Goal: Task Accomplishment & Management: Use online tool/utility

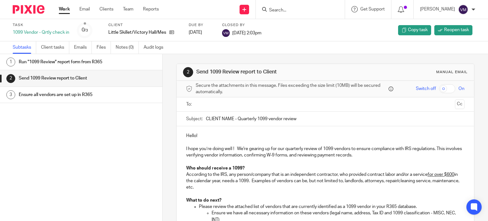
click at [274, 9] on input "Search" at bounding box center [296, 11] width 57 height 6
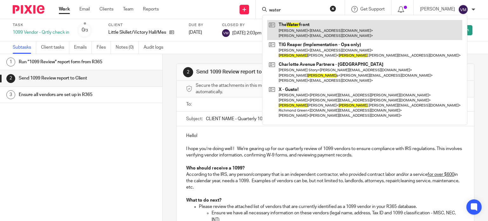
type input "water"
click at [292, 26] on link at bounding box center [364, 30] width 195 height 20
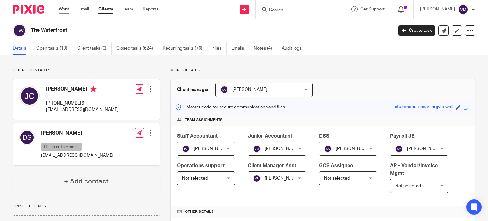
click at [61, 8] on link "Work" at bounding box center [64, 9] width 10 height 6
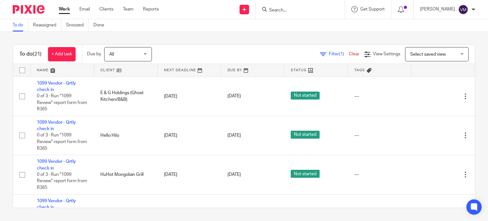
click at [121, 70] on link at bounding box center [126, 70] width 64 height 13
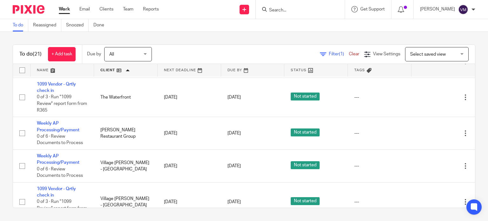
scroll to position [604, 0]
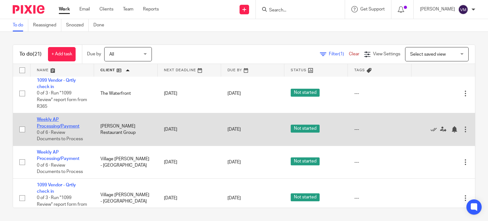
click at [72, 128] on link "Weekly AP Processing/Payment" at bounding box center [58, 122] width 43 height 11
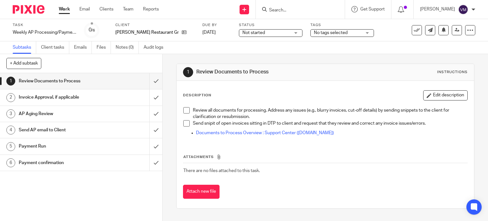
click at [109, 131] on div "Send AP email to Client" at bounding box center [81, 130] width 124 height 10
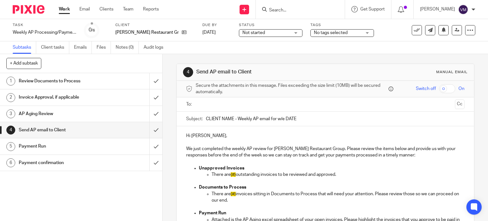
click at [307, 162] on p at bounding box center [325, 161] width 279 height 6
click at [186, 134] on p "Hi Hale," at bounding box center [325, 135] width 279 height 6
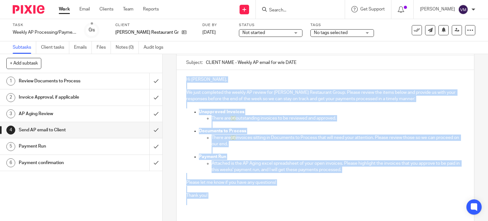
scroll to position [101, 0]
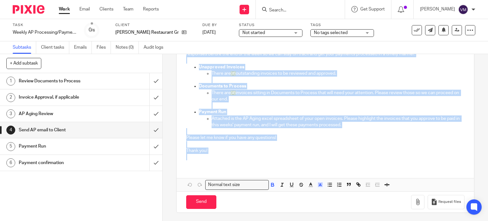
drag, startPoint x: 184, startPoint y: 135, endPoint x: 215, endPoint y: 155, distance: 36.3
click at [215, 155] on div "Hi Hale, We just completed the weekly AP review for Tucker Restaurant Group. Pl…" at bounding box center [326, 95] width 298 height 140
copy div "Hi Hale, We just completed the weekly AP review for Tucker Restaurant Group. Pl…"
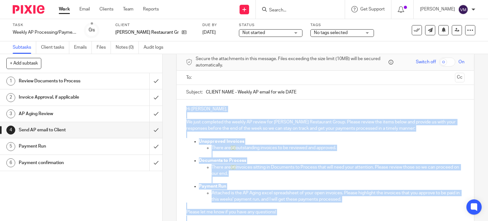
scroll to position [0, 0]
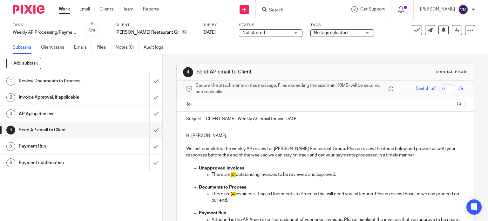
drag, startPoint x: 294, startPoint y: 118, endPoint x: 204, endPoint y: 118, distance: 89.9
click at [206, 118] on input "CLIENT NAME - Weekly AP email for w/e DATE" at bounding box center [335, 118] width 259 height 14
click at [151, 80] on input "submit" at bounding box center [81, 81] width 162 height 16
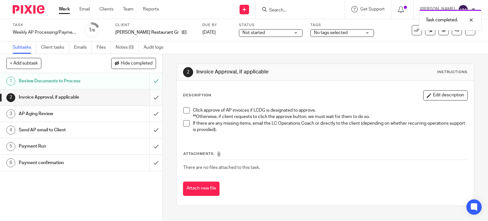
click at [148, 98] on input "submit" at bounding box center [81, 97] width 162 height 16
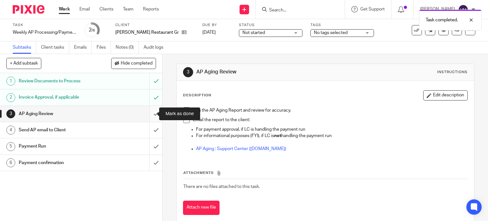
click at [147, 114] on input "submit" at bounding box center [81, 114] width 162 height 16
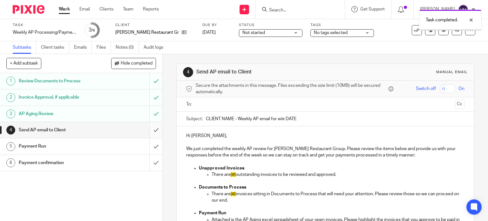
click at [150, 128] on input "submit" at bounding box center [81, 130] width 162 height 16
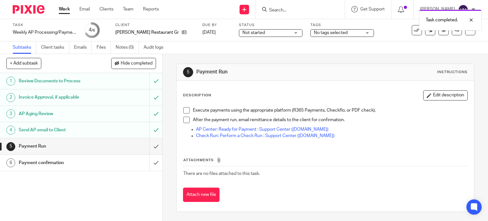
click at [62, 7] on link "Work" at bounding box center [64, 9] width 11 height 6
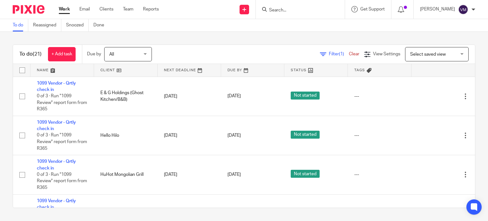
click at [127, 71] on link at bounding box center [126, 70] width 64 height 13
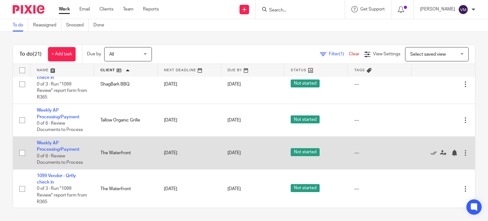
scroll to position [540, 0]
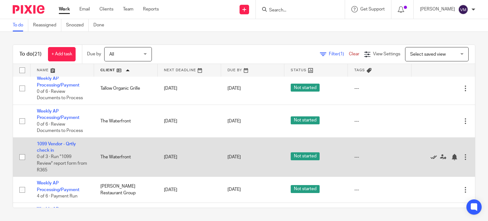
click at [430, 160] on icon at bounding box center [433, 157] width 6 height 6
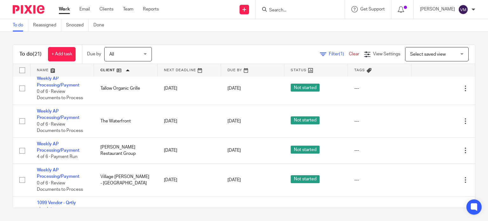
click at [112, 70] on link at bounding box center [126, 70] width 64 height 13
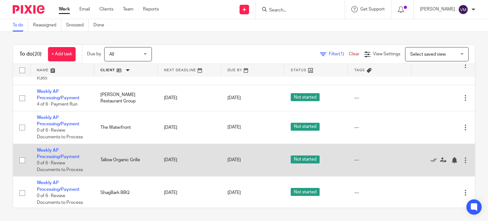
scroll to position [95, 0]
